Goal: Find contact information: Find contact information

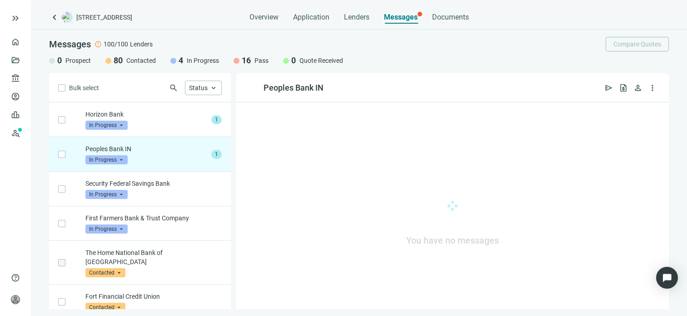
scroll to position [35, 0]
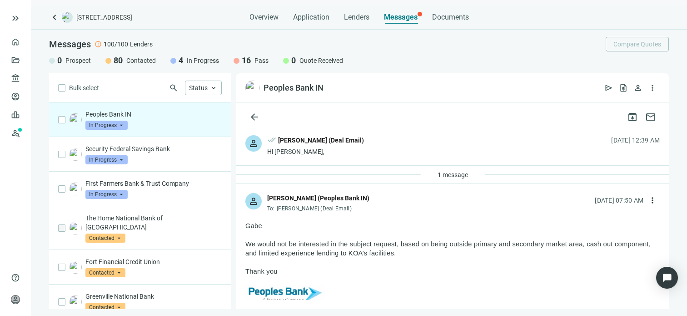
click at [123, 124] on span "In Progress" at bounding box center [106, 124] width 42 height 9
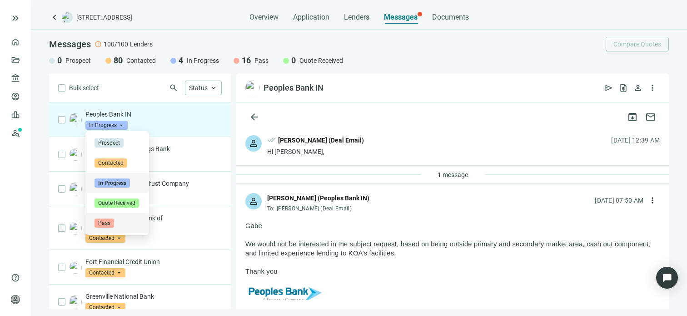
click at [107, 223] on span "Pass" at bounding box center [105, 222] width 20 height 9
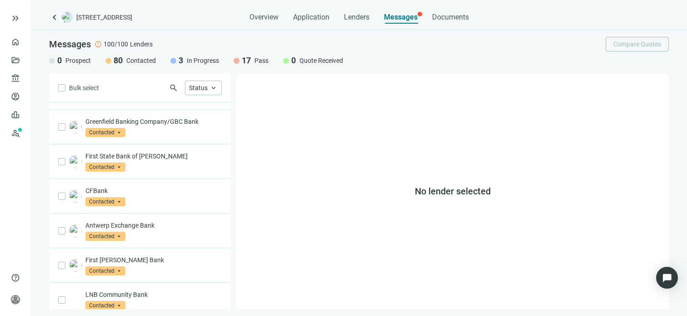
scroll to position [512, 0]
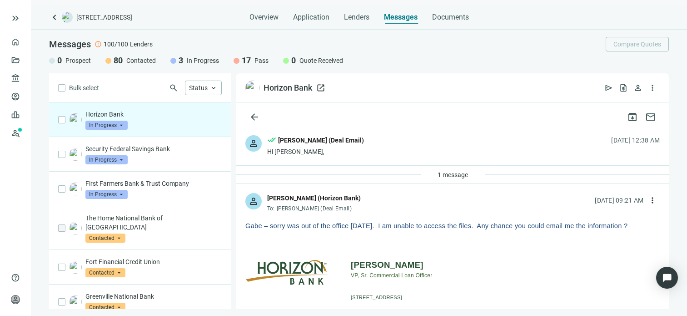
click at [322, 85] on span "open_in_new" at bounding box center [320, 87] width 9 height 9
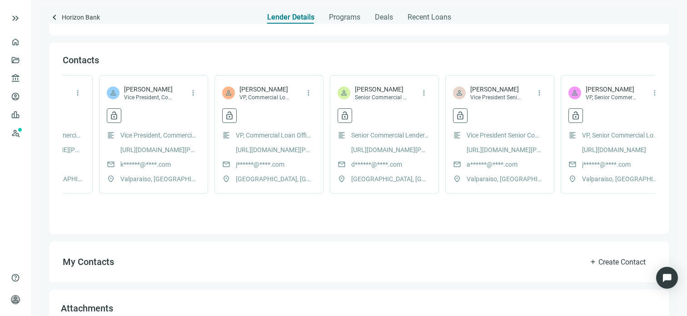
scroll to position [0, 1006]
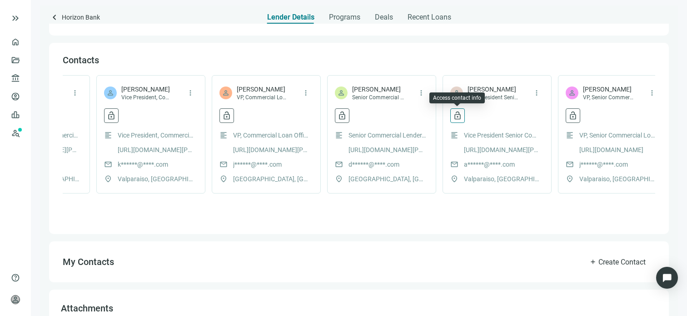
click at [460, 116] on span "lock_open" at bounding box center [457, 115] width 9 height 9
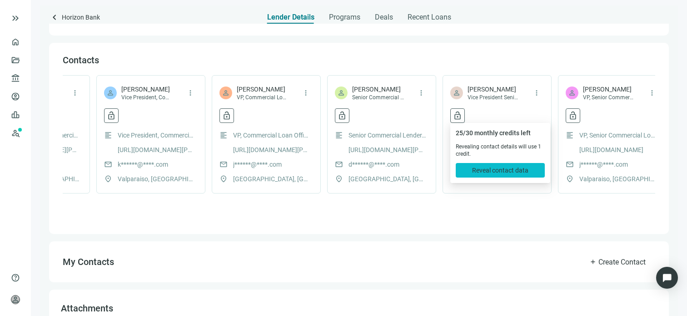
click at [503, 172] on span "Reveal contact data" at bounding box center [500, 169] width 56 height 7
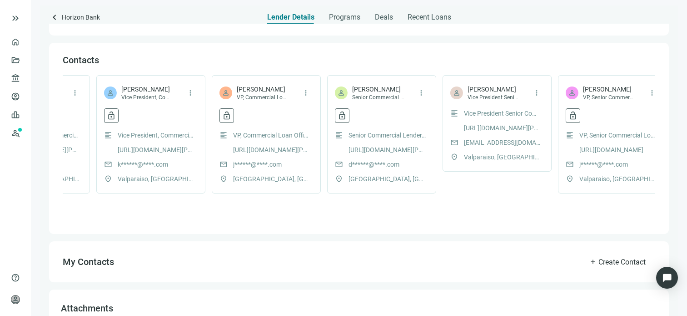
click at [495, 143] on span "akelpsa@horizonbank.com" at bounding box center [502, 142] width 77 height 10
copy span "akelpsa@horizonbank.com"
